Goal: Navigation & Orientation: Find specific page/section

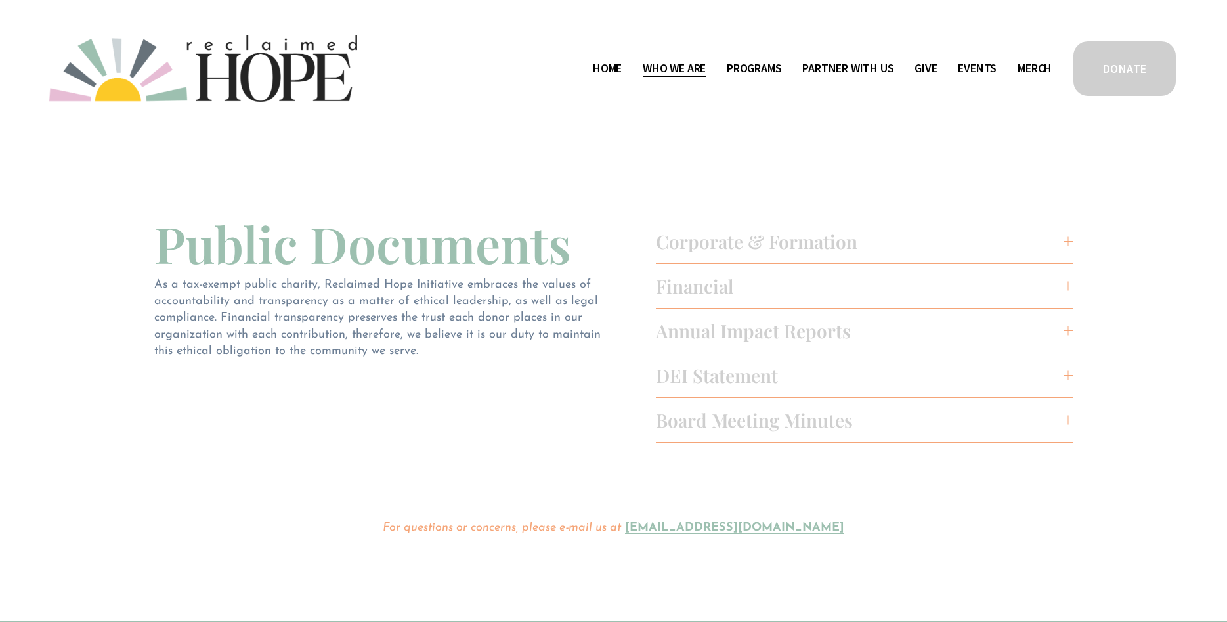
click at [605, 73] on link "Home" at bounding box center [607, 68] width 29 height 21
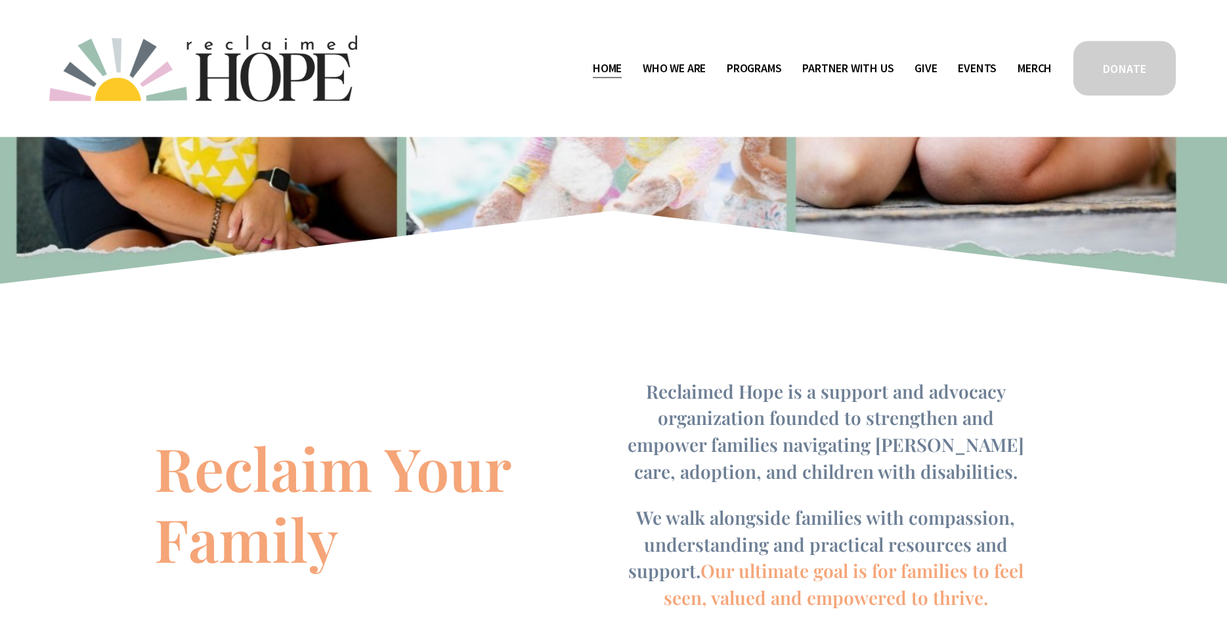
scroll to position [402, 0]
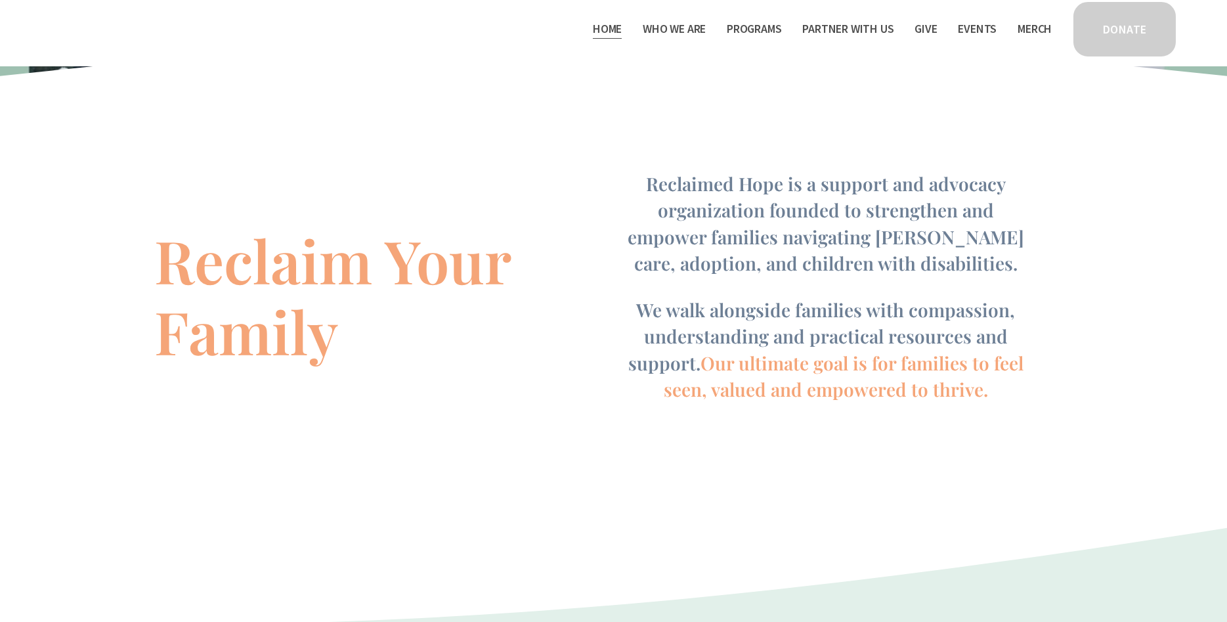
drag, startPoint x: 646, startPoint y: 185, endPoint x: 1033, endPoint y: 386, distance: 436.2
click at [1033, 386] on div "Reclaimed Hope is a support and advocacy organization founded to strengthen and…" at bounding box center [826, 287] width 418 height 232
copy div "Reclaimed Hope is a support and advocacy organization founded to strengthen and…"
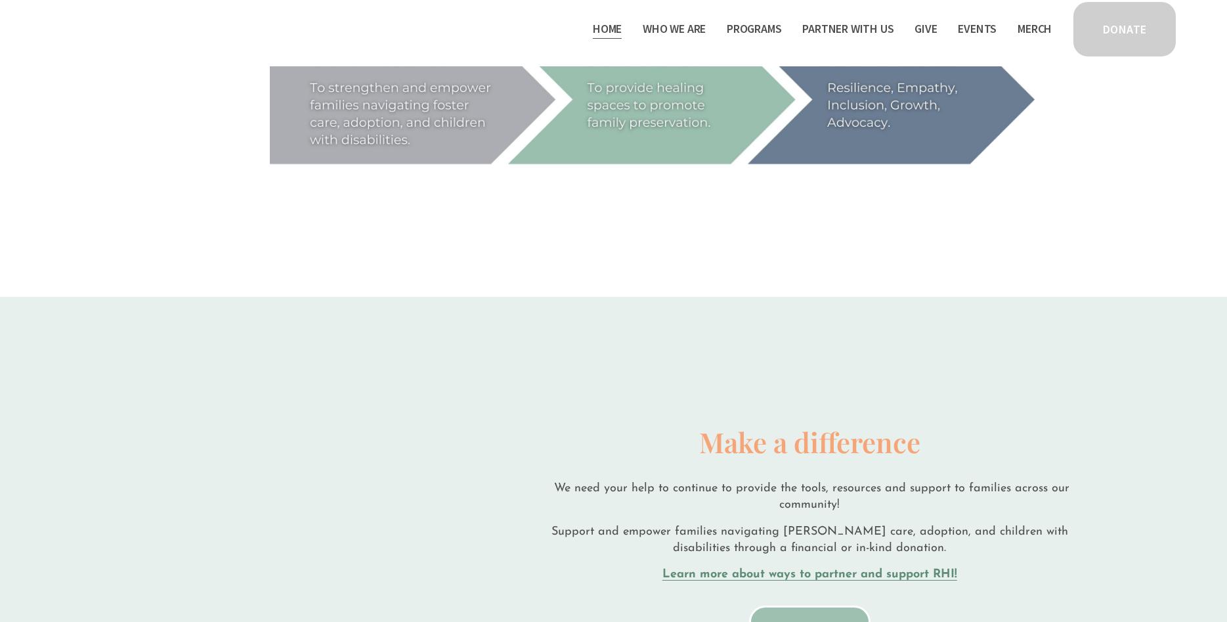
scroll to position [1675, 0]
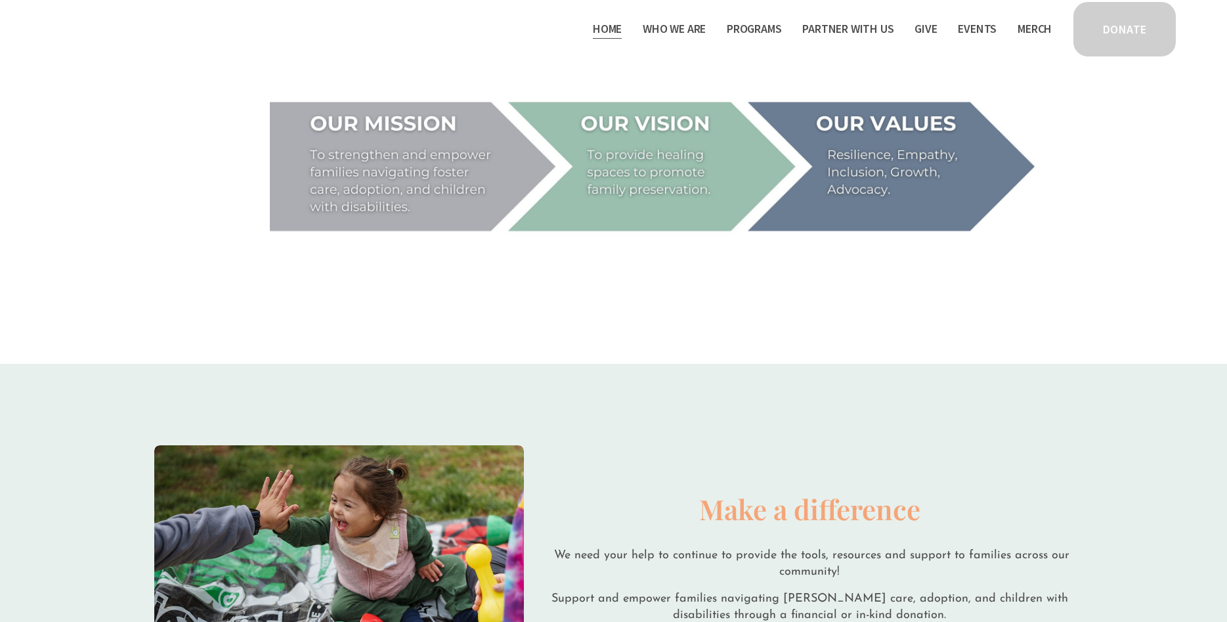
drag, startPoint x: 411, startPoint y: 193, endPoint x: 313, endPoint y: 111, distance: 128.2
click at [313, 111] on div at bounding box center [652, 166] width 765 height 139
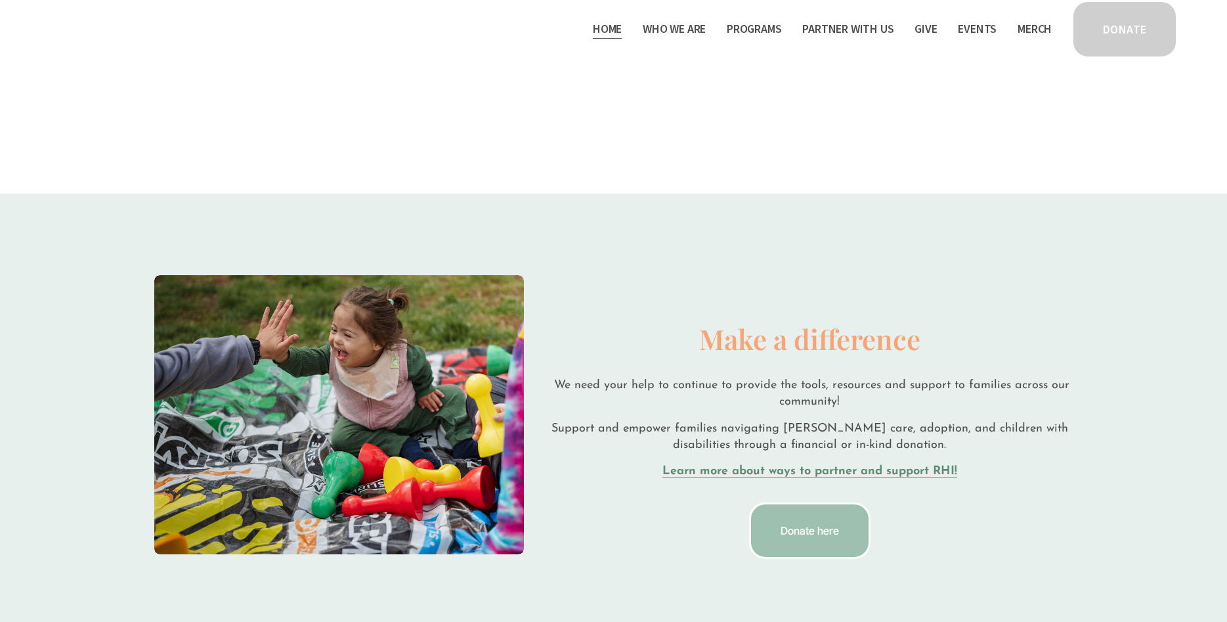
scroll to position [1742, 0]
